Goal: Use online tool/utility: Utilize a website feature to perform a specific function

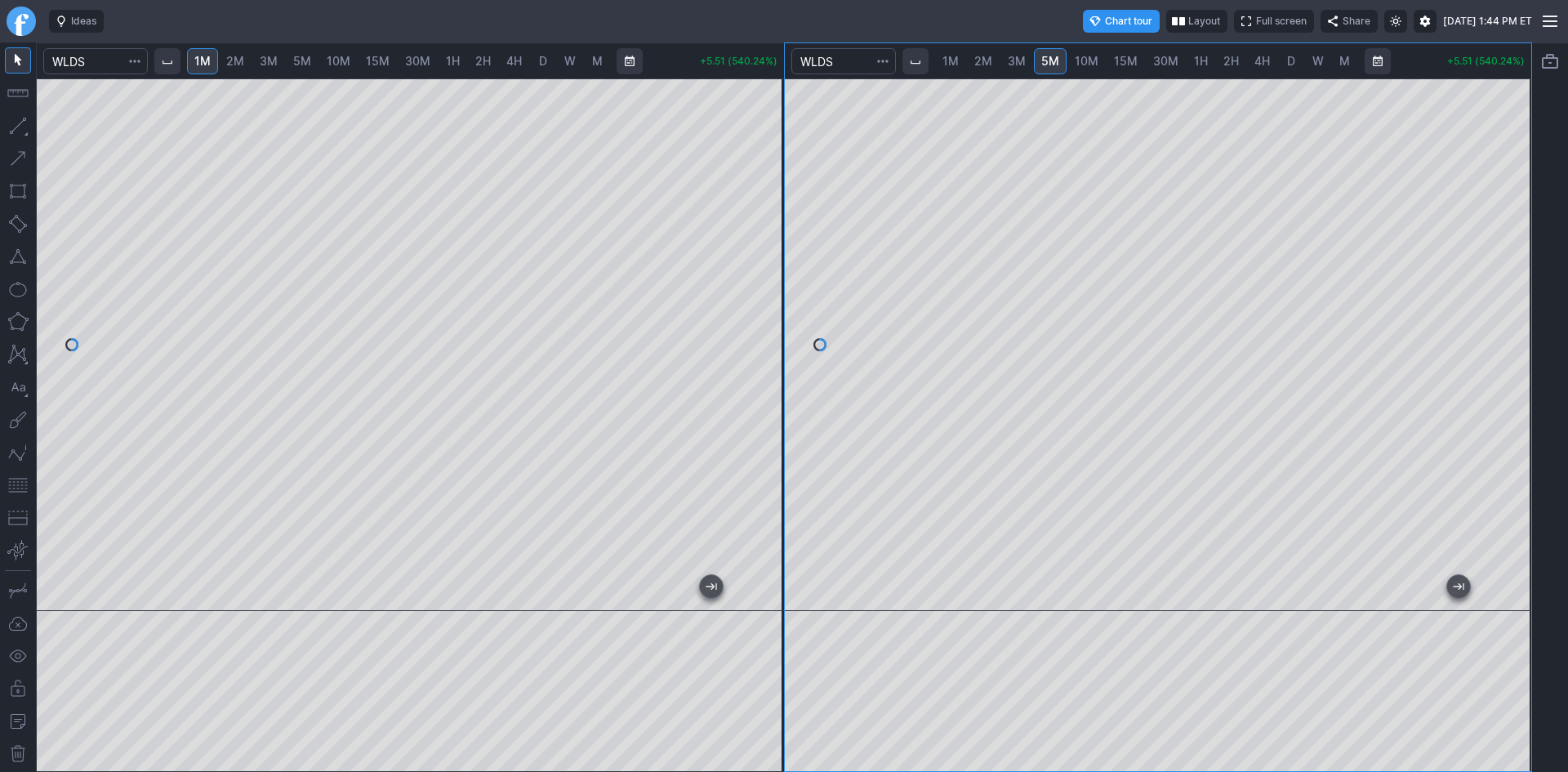
click at [242, 59] on span "2M" at bounding box center [235, 61] width 18 height 13
click at [746, 298] on div at bounding box center [411, 344] width 747 height 532
click at [14, 485] on button "button" at bounding box center [18, 485] width 26 height 26
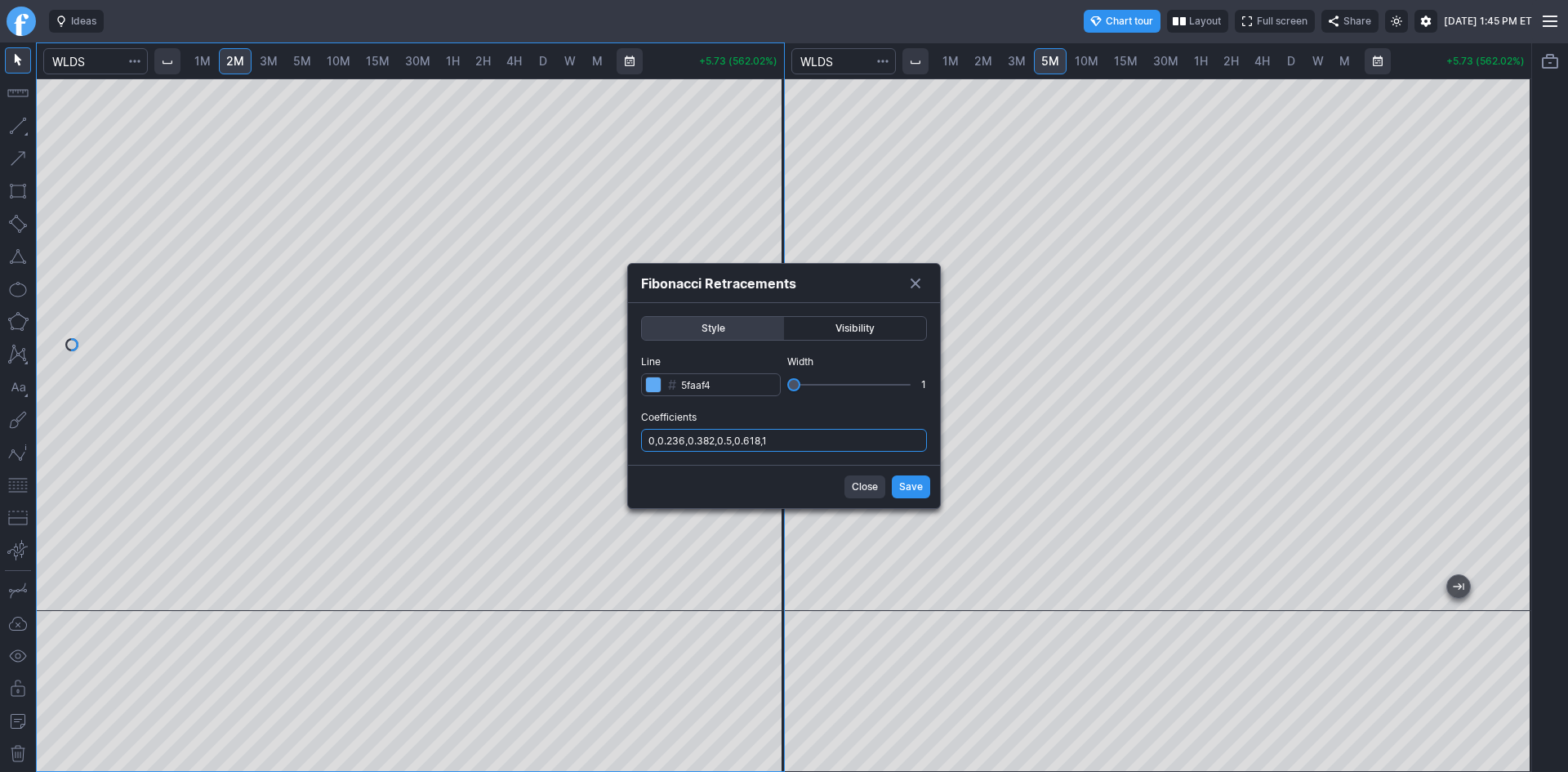
click at [791, 434] on input "0,0.236,0.382,0.5,0.618,1" at bounding box center [784, 439] width 286 height 23
type input "0,0.236,0.382,0.5,0.618,1,.786"
drag, startPoint x: 912, startPoint y: 485, endPoint x: 895, endPoint y: 471, distance: 22.0
click at [912, 485] on span "Save" at bounding box center [911, 486] width 24 height 16
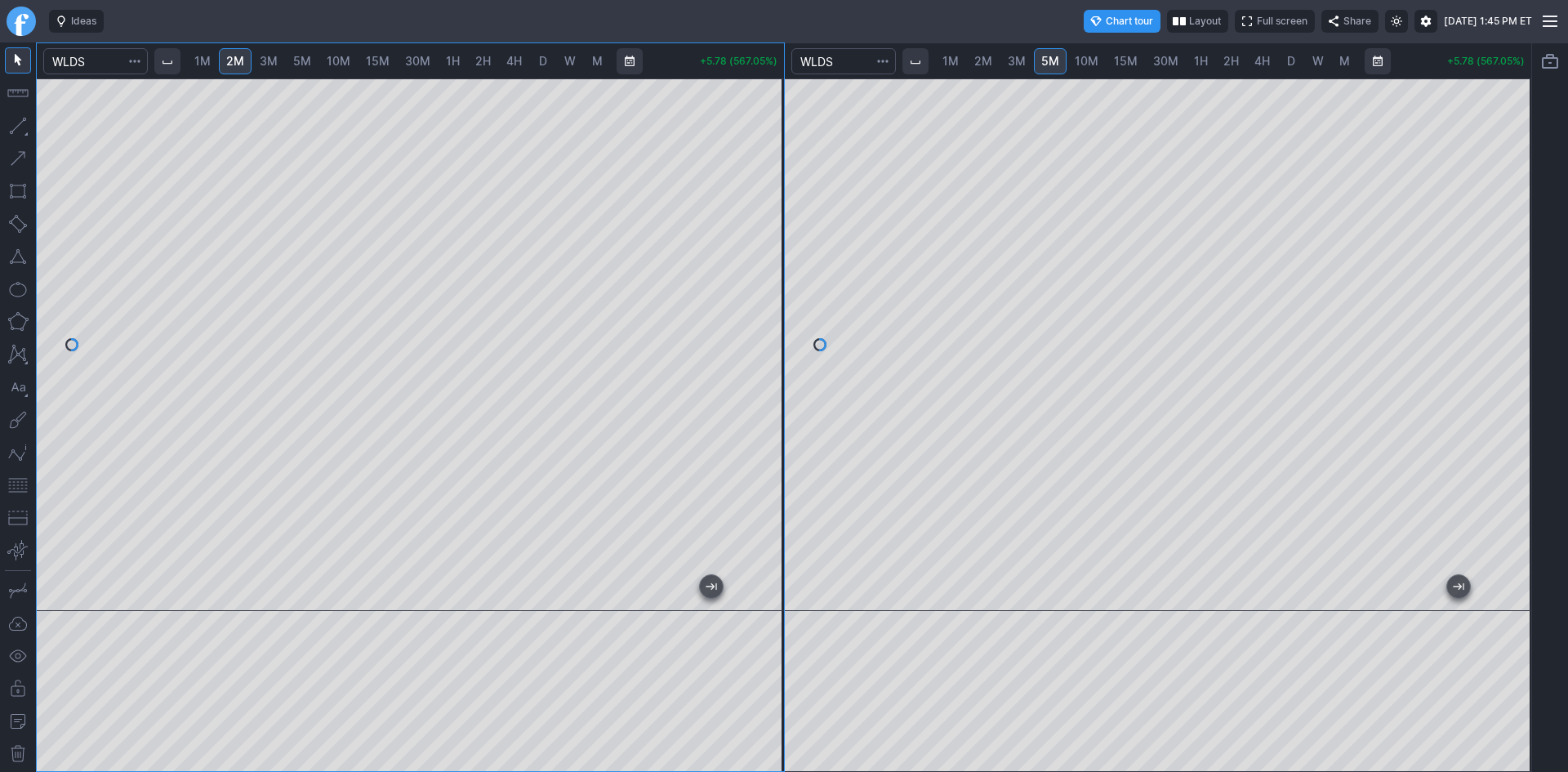
drag, startPoint x: 765, startPoint y: 229, endPoint x: 761, endPoint y: 266, distance: 37.2
click at [761, 266] on div at bounding box center [767, 341] width 35 height 492
